Goal: Transaction & Acquisition: Download file/media

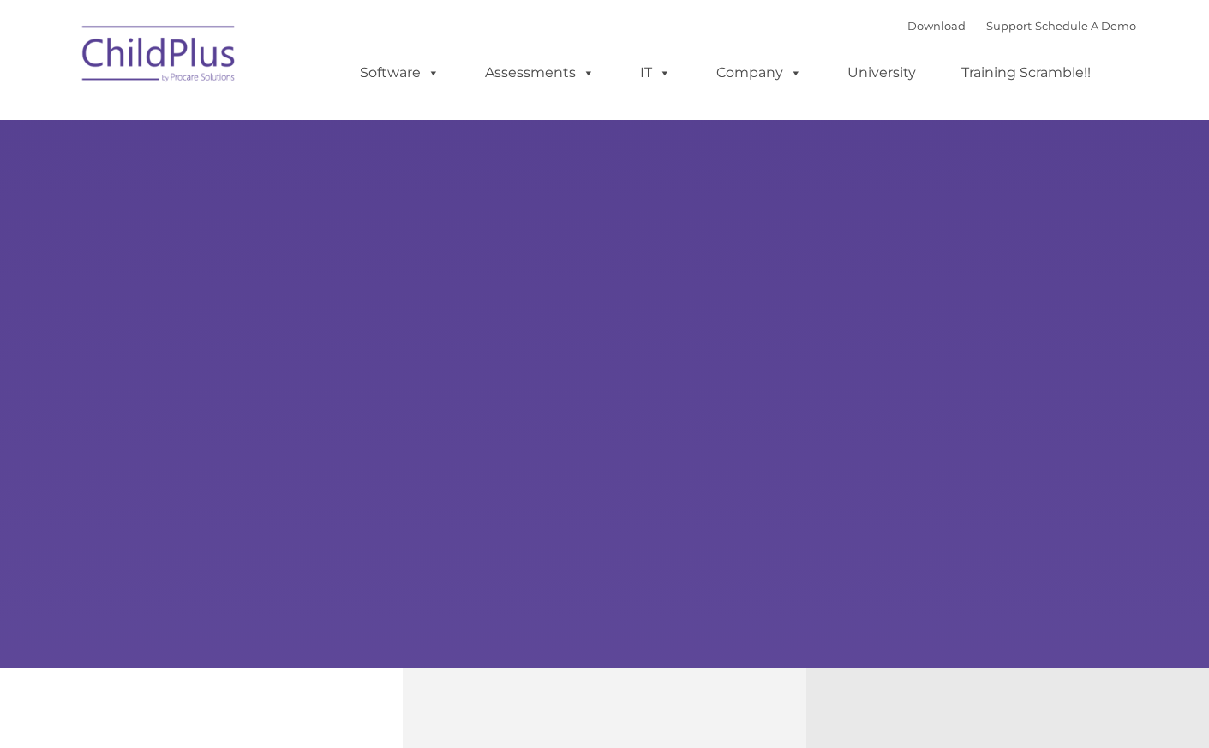
type input ""
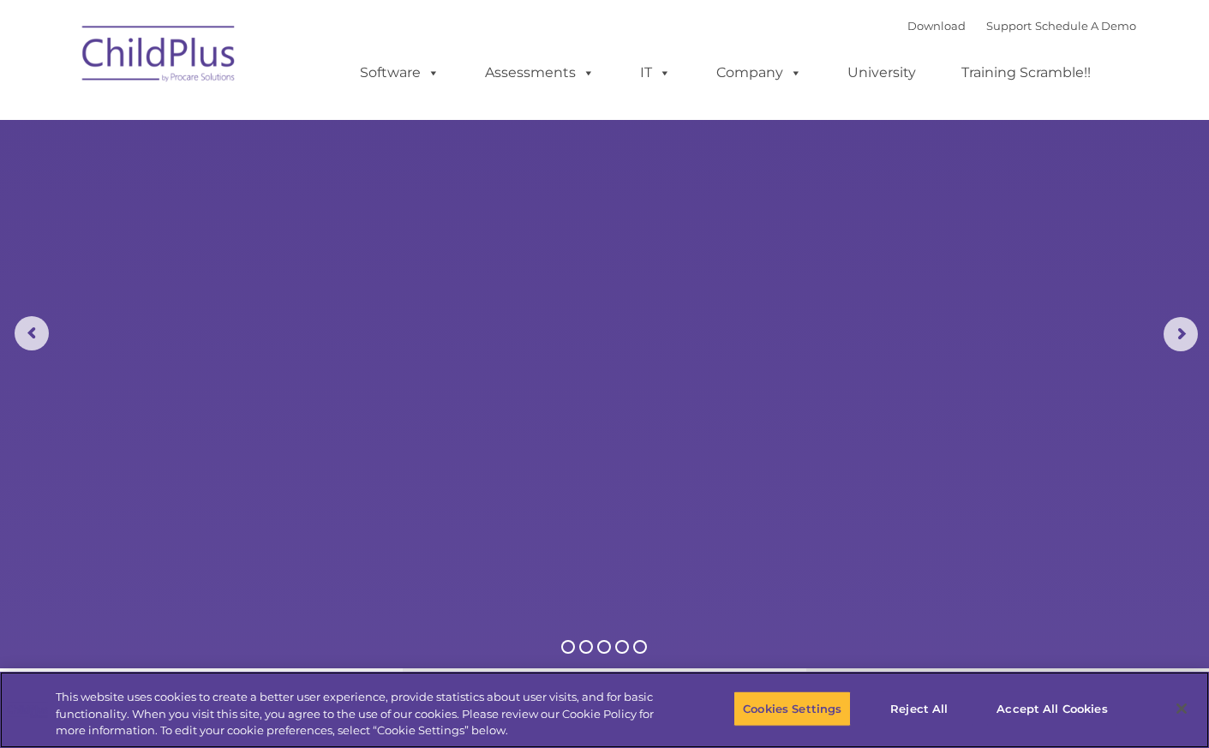
select select "MEDIUM"
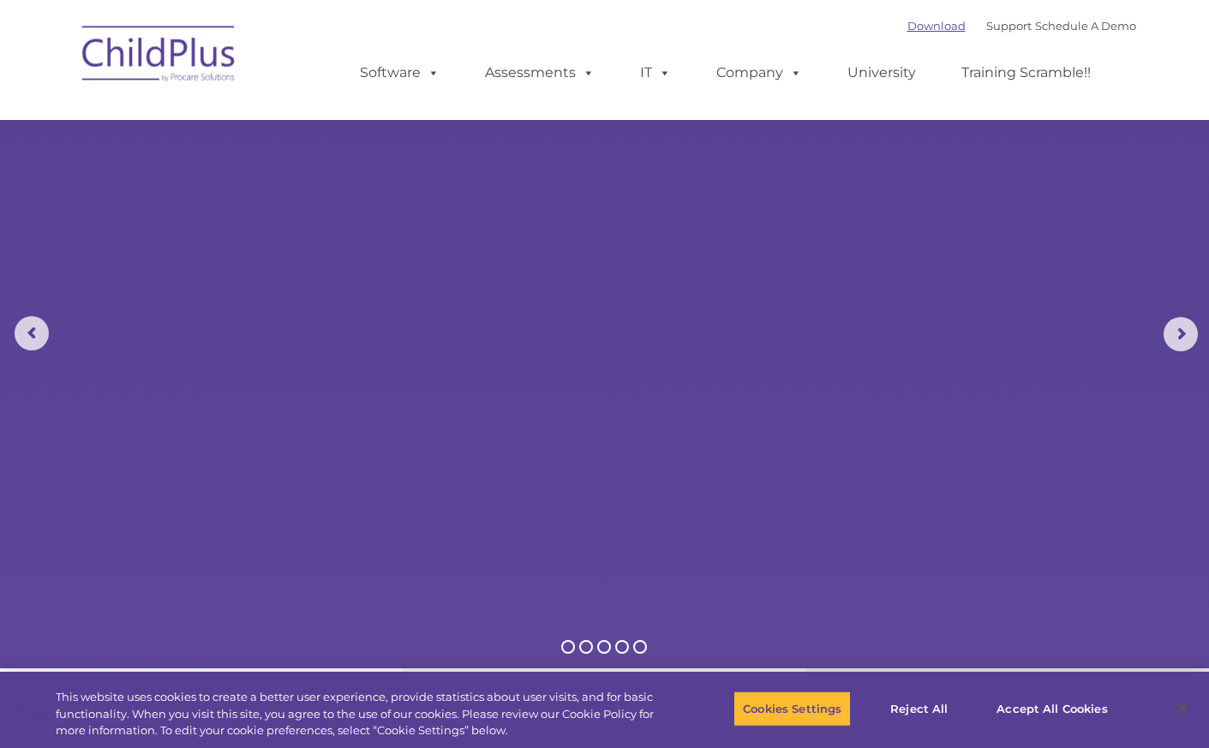
click at [912, 25] on link "Download" at bounding box center [936, 26] width 58 height 14
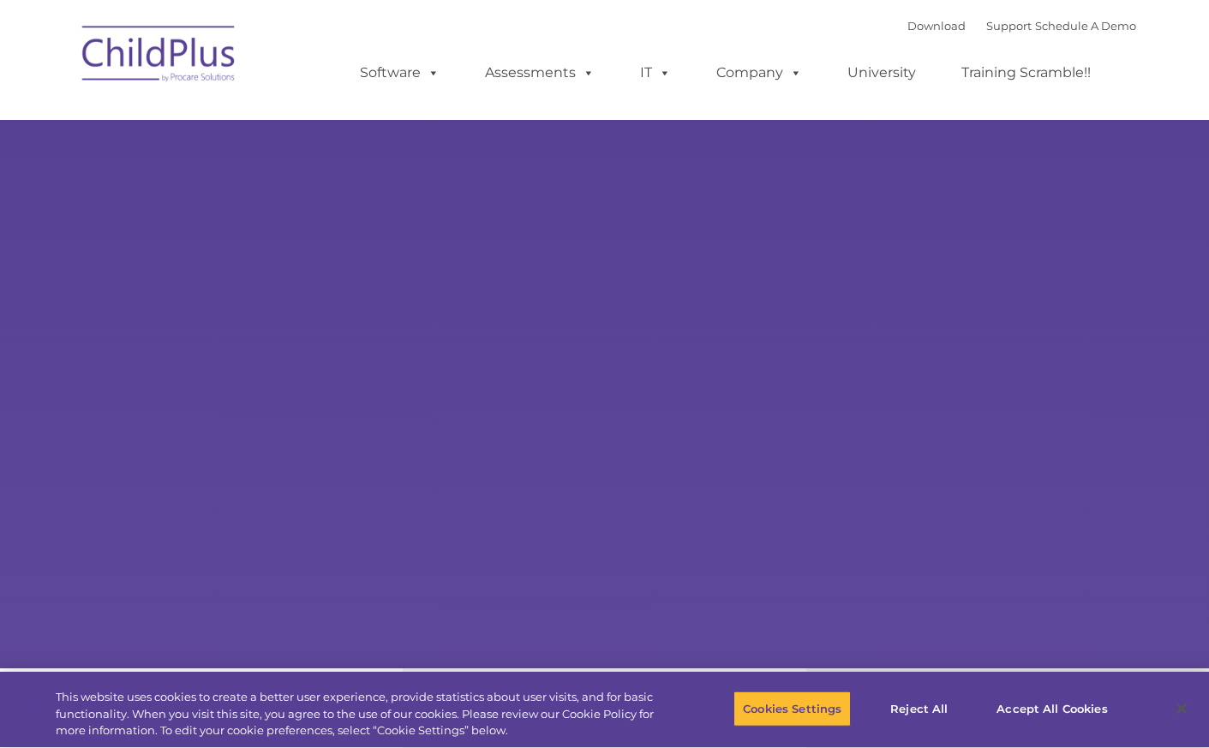
type input ""
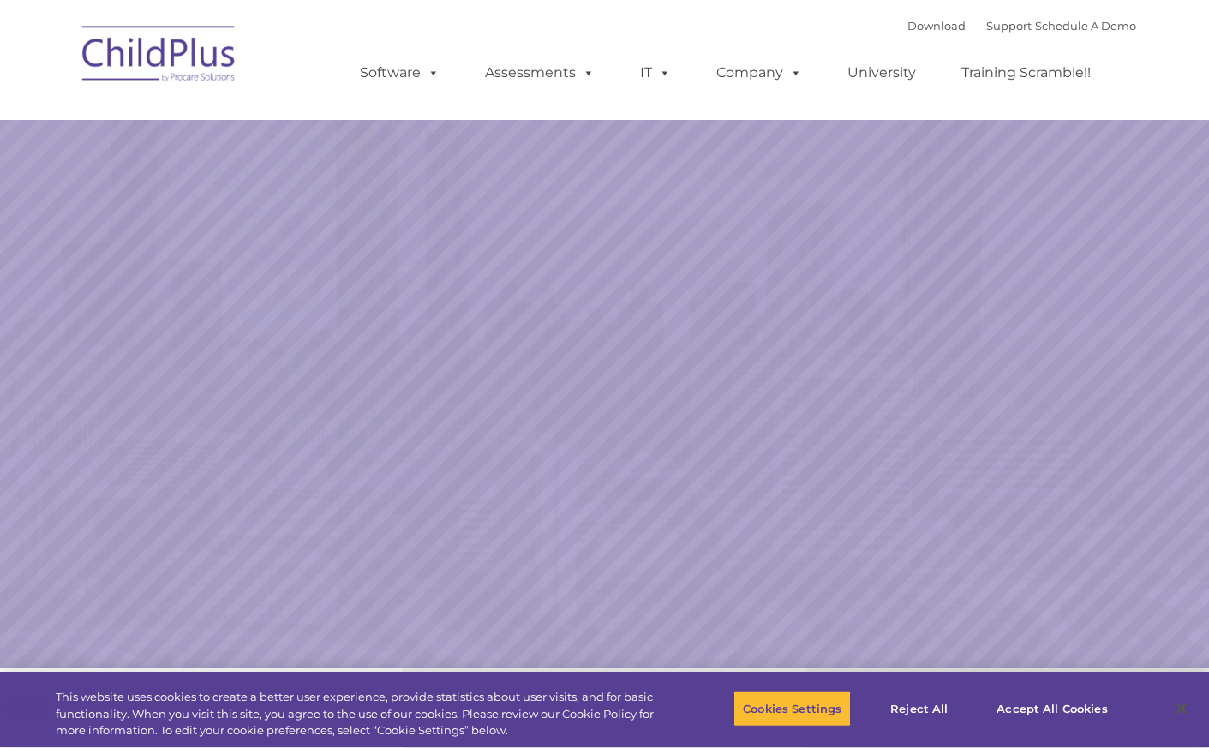
select select "MEDIUM"
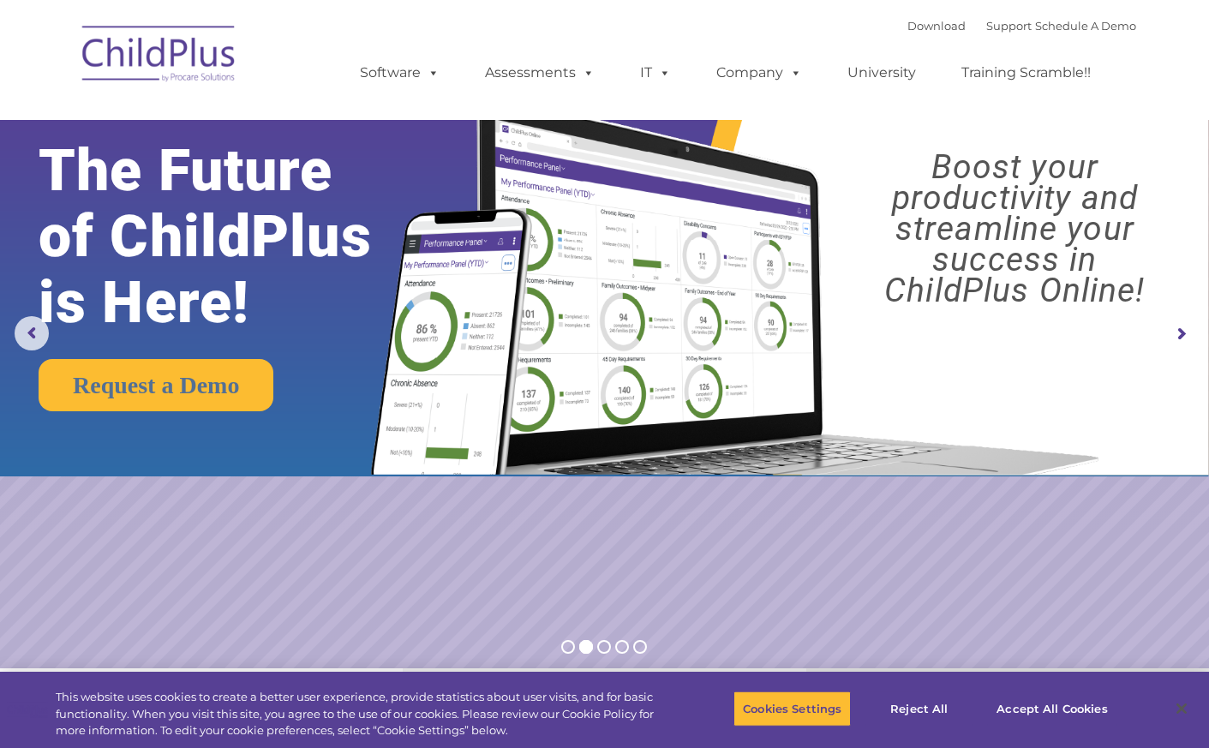
click at [448, 18] on div "Download Support | Schedule A Demo  MENU MENU Software ChildPlus: The original…" at bounding box center [730, 60] width 810 height 94
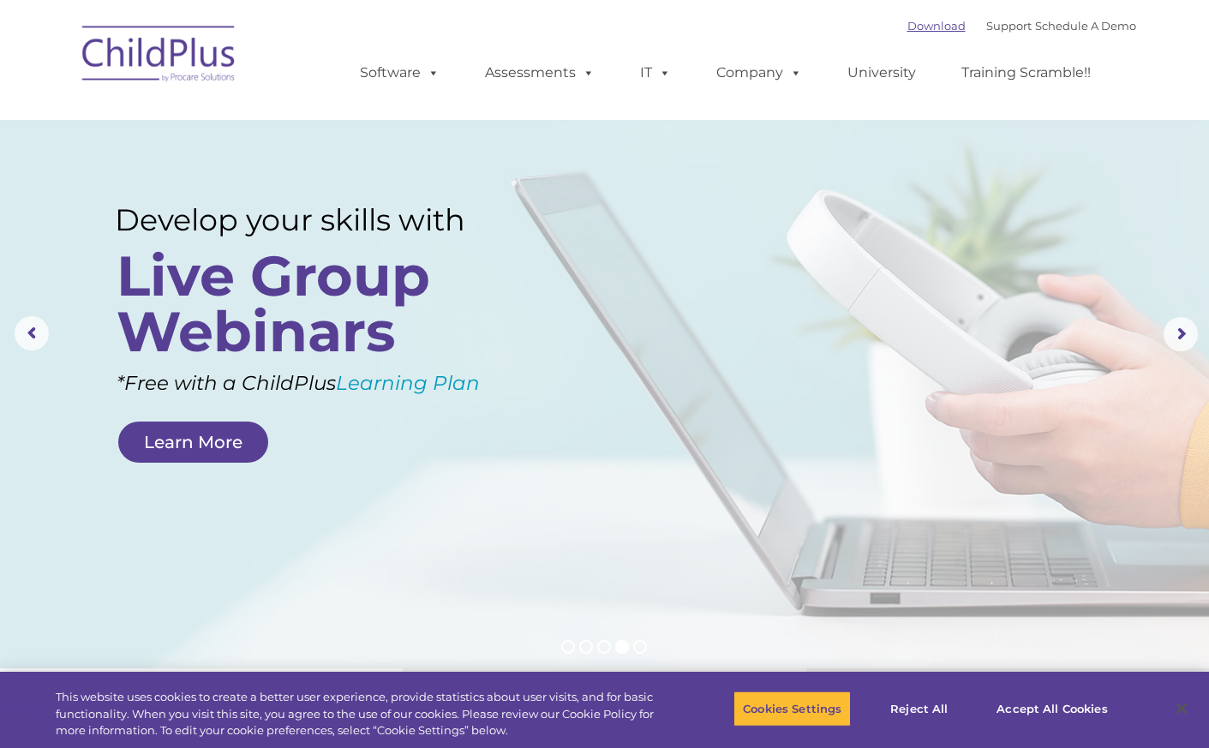
click at [924, 28] on link "Download" at bounding box center [936, 26] width 58 height 14
